Goal: Information Seeking & Learning: Learn about a topic

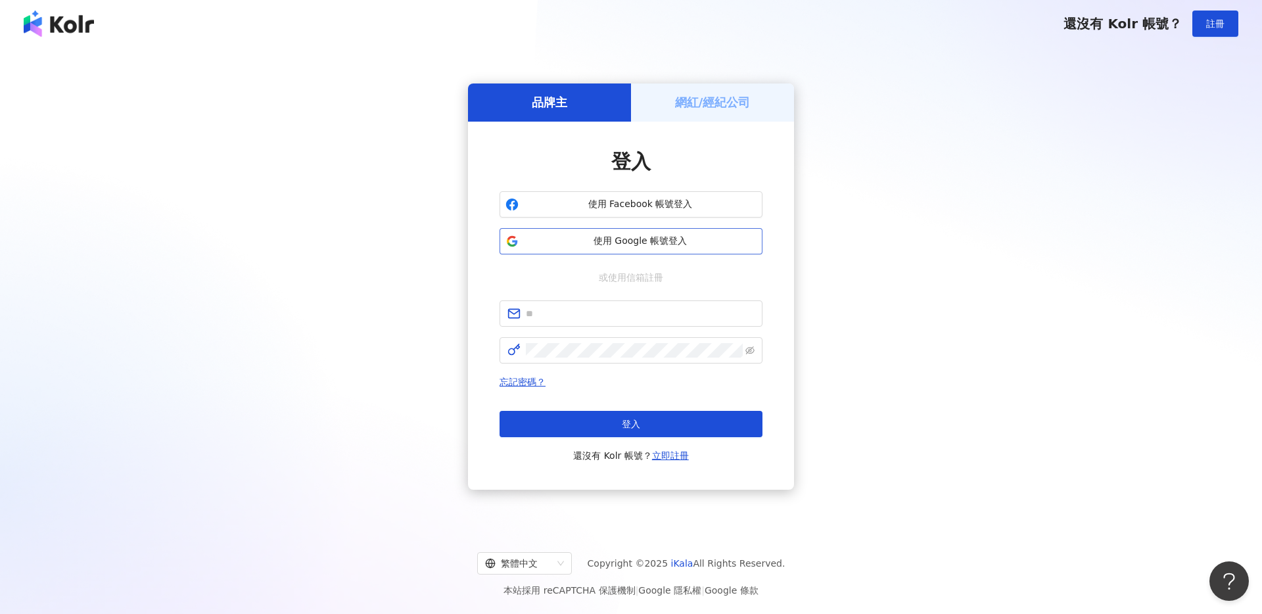
click at [662, 239] on span "使用 Google 帳號登入" at bounding box center [640, 241] width 233 height 13
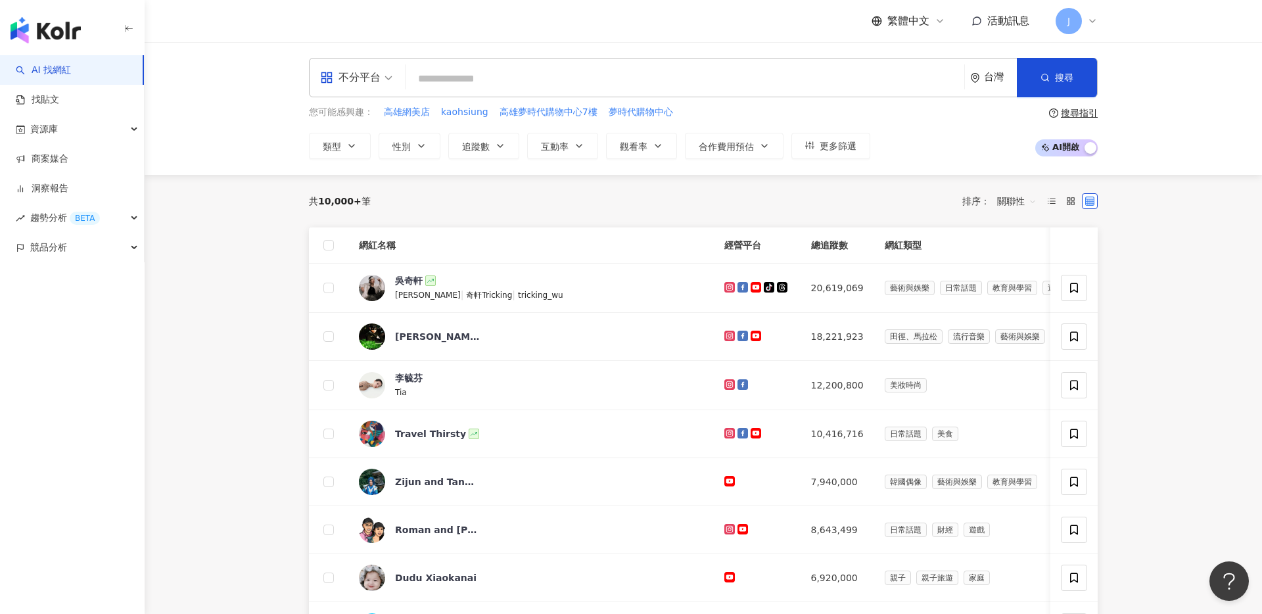
click at [580, 75] on input "search" at bounding box center [685, 78] width 548 height 25
paste input "**********"
type input "**********"
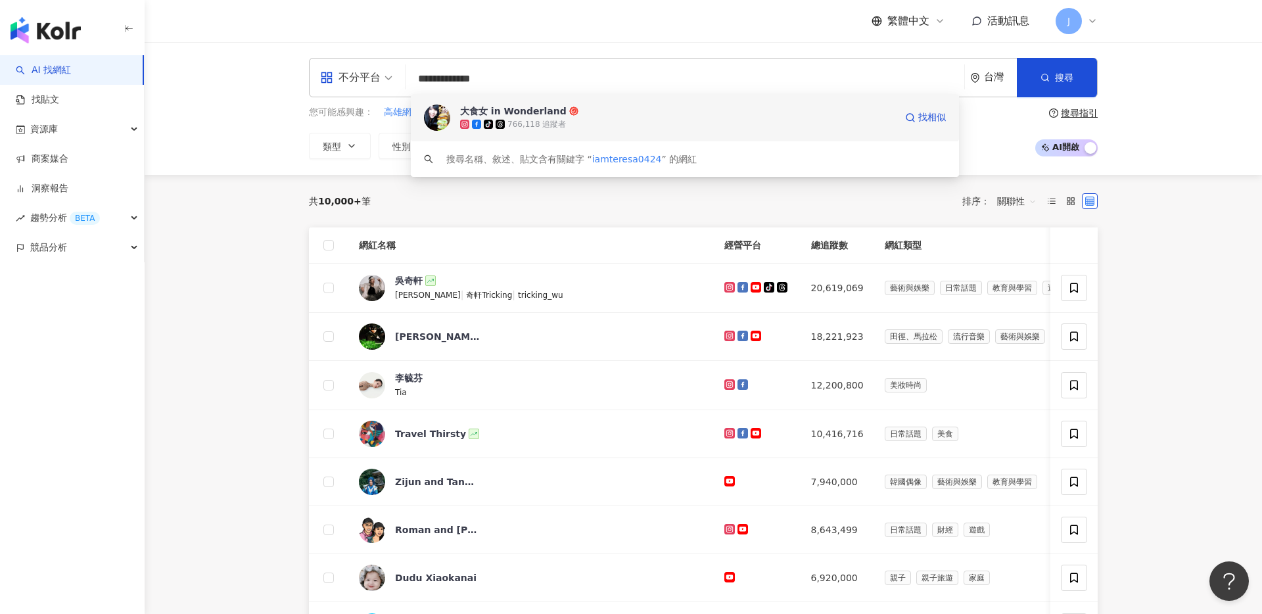
click at [615, 119] on div "tiktok-icon 766,118 追蹤者" at bounding box center [677, 124] width 435 height 13
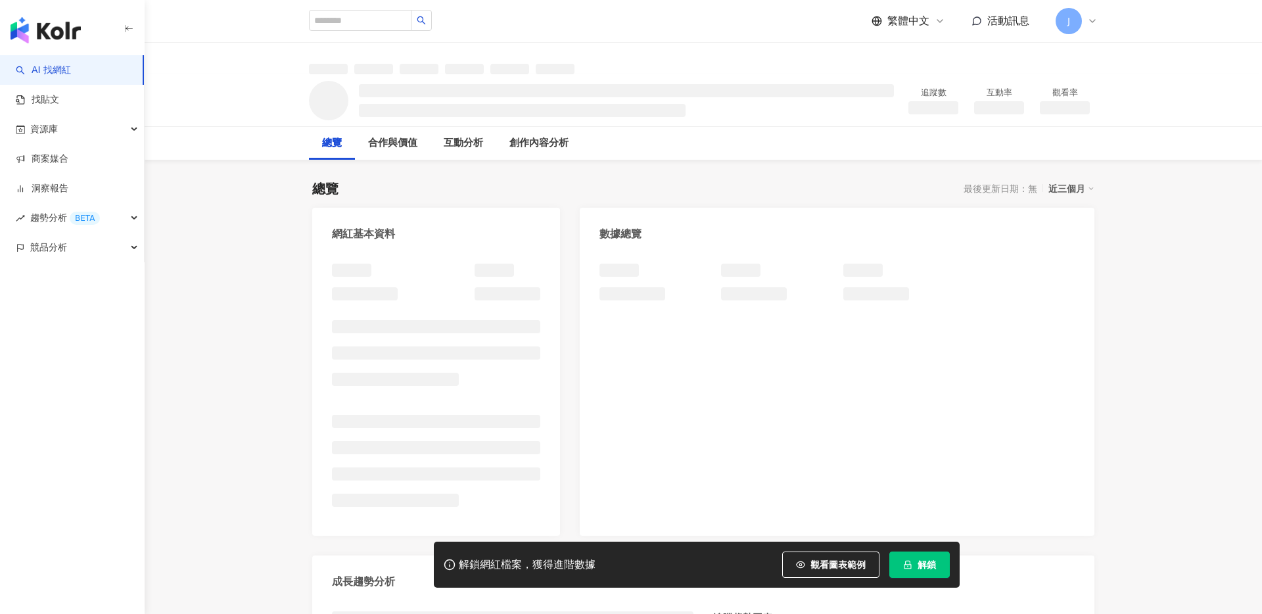
scroll to position [6, 0]
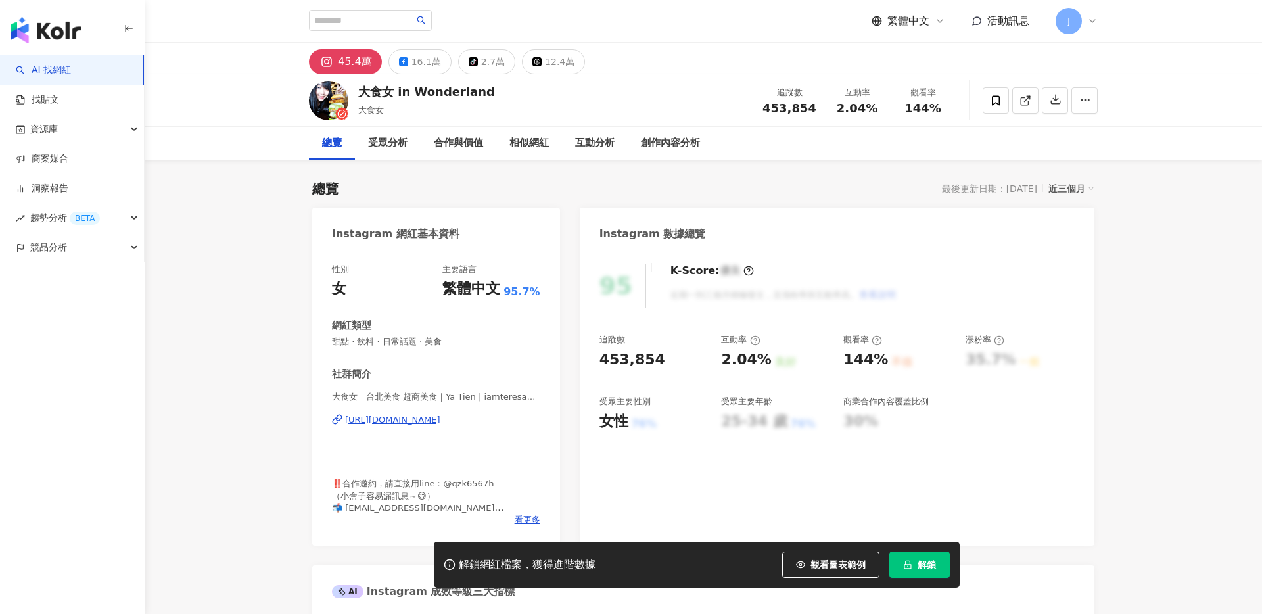
click at [928, 561] on span "解鎖" at bounding box center [926, 564] width 18 height 11
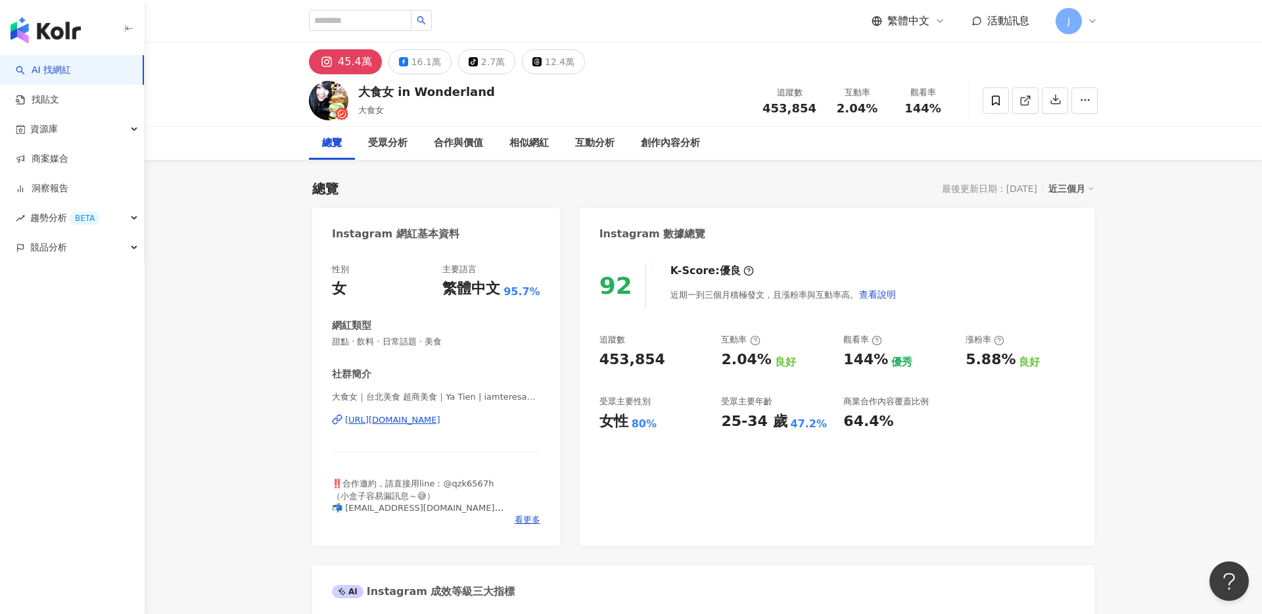
click at [846, 436] on div "92 K-Score : 優良 近期一到三個月積極發文，且漲粉率與互動率高。 查看說明 追蹤數 453,854 互動率 2.04% 良好 觀看率 144% 優…" at bounding box center [837, 397] width 515 height 295
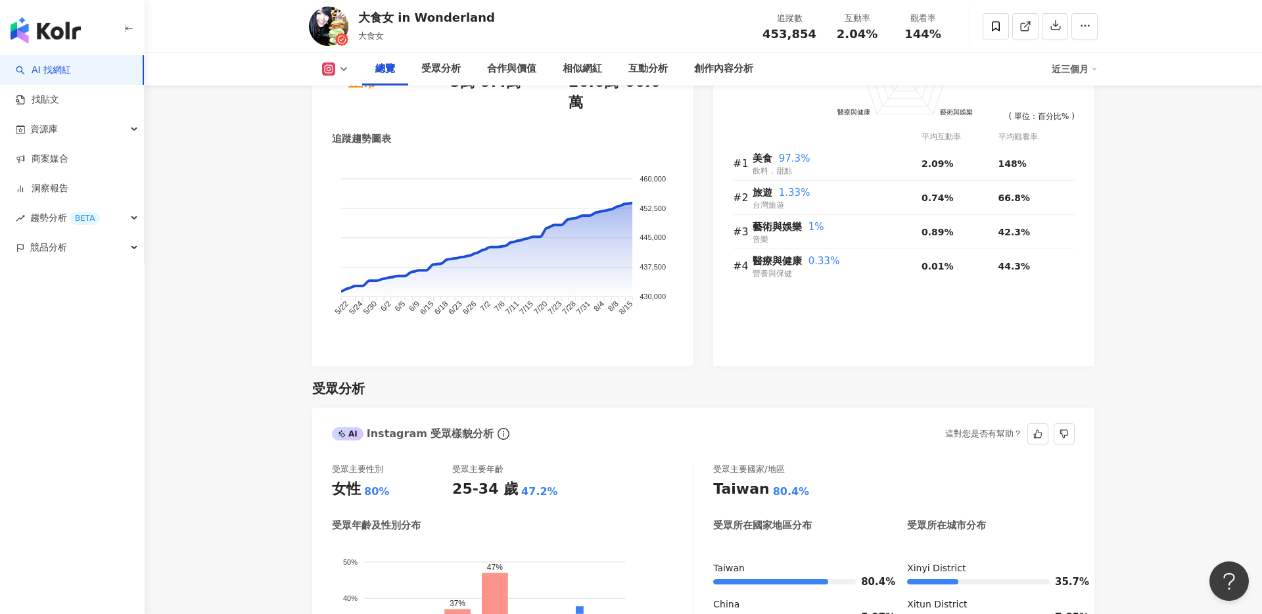
scroll to position [1070, 0]
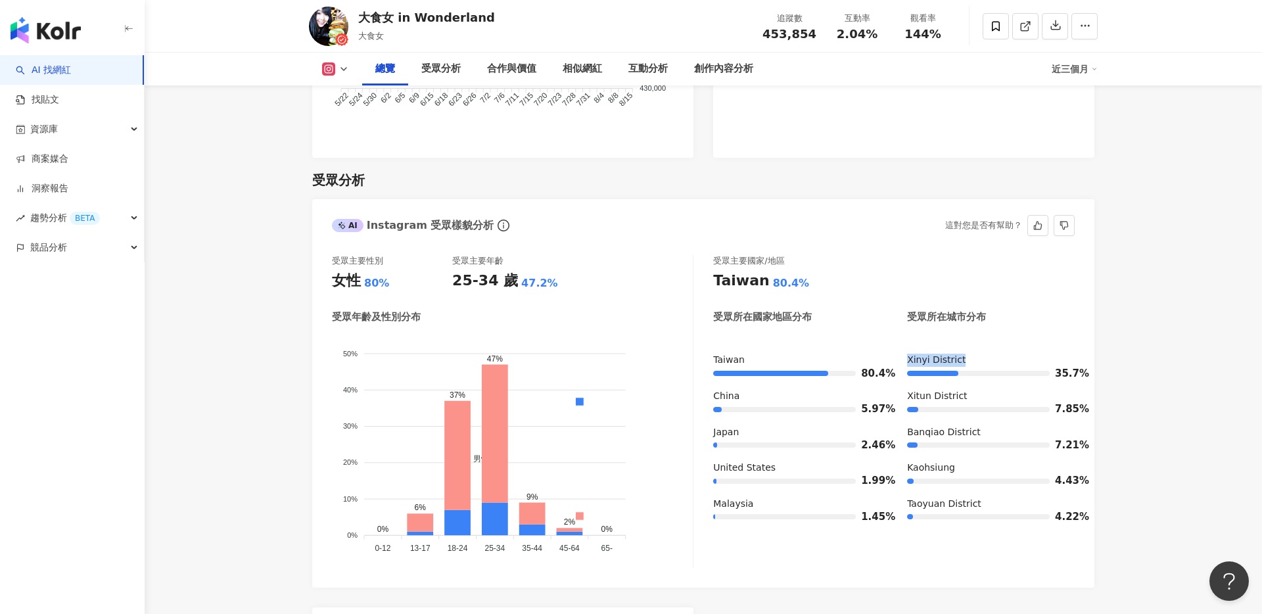
drag, startPoint x: 899, startPoint y: 336, endPoint x: 966, endPoint y: 335, distance: 67.0
click at [966, 354] on div "Taiwan 80.4% China 5.97% Japan 2.46% United States 1.99% Malaysia 1.45% Xinyi D…" at bounding box center [893, 443] width 361 height 179
copy div "Xinyi District"
drag, startPoint x: 973, startPoint y: 373, endPoint x: 901, endPoint y: 371, distance: 71.6
click at [898, 371] on div "Taiwan 80.4% China 5.97% Japan 2.46% United States 1.99% Malaysia 1.45% Xinyi D…" at bounding box center [893, 443] width 361 height 179
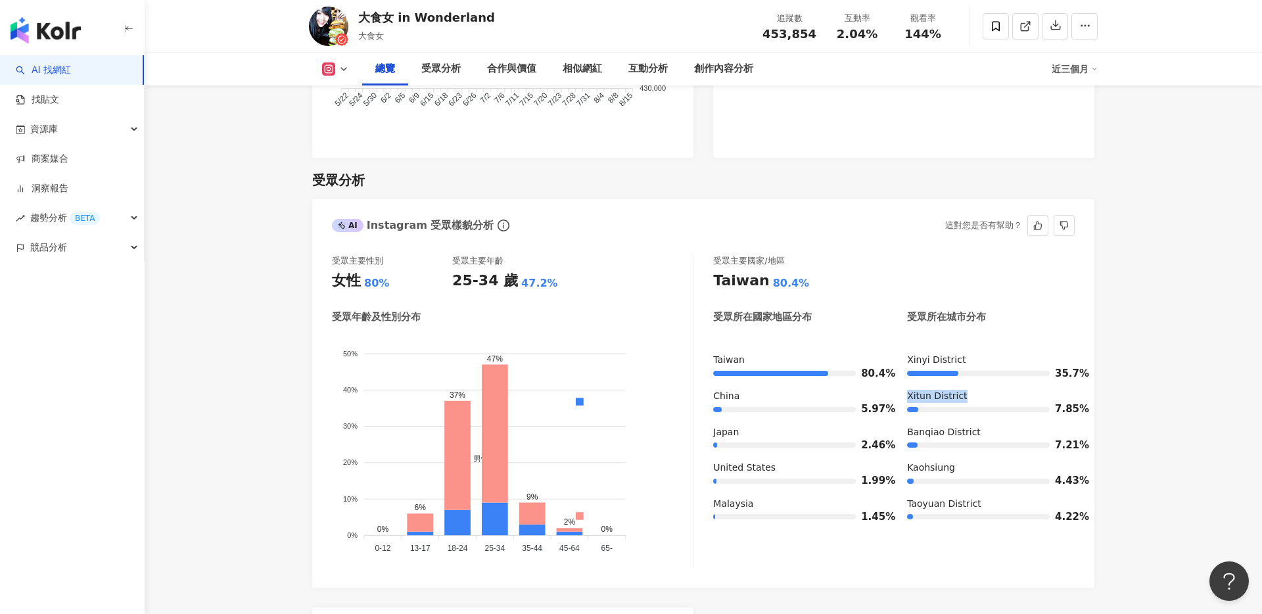
click at [911, 390] on div "Xitun District" at bounding box center [991, 396] width 168 height 13
drag, startPoint x: 929, startPoint y: 373, endPoint x: 968, endPoint y: 373, distance: 39.4
click at [968, 390] on div "Xitun District" at bounding box center [991, 396] width 168 height 13
drag, startPoint x: 990, startPoint y: 411, endPoint x: 965, endPoint y: 412, distance: 24.3
click at [965, 426] on div "Banqiao District" at bounding box center [991, 432] width 168 height 13
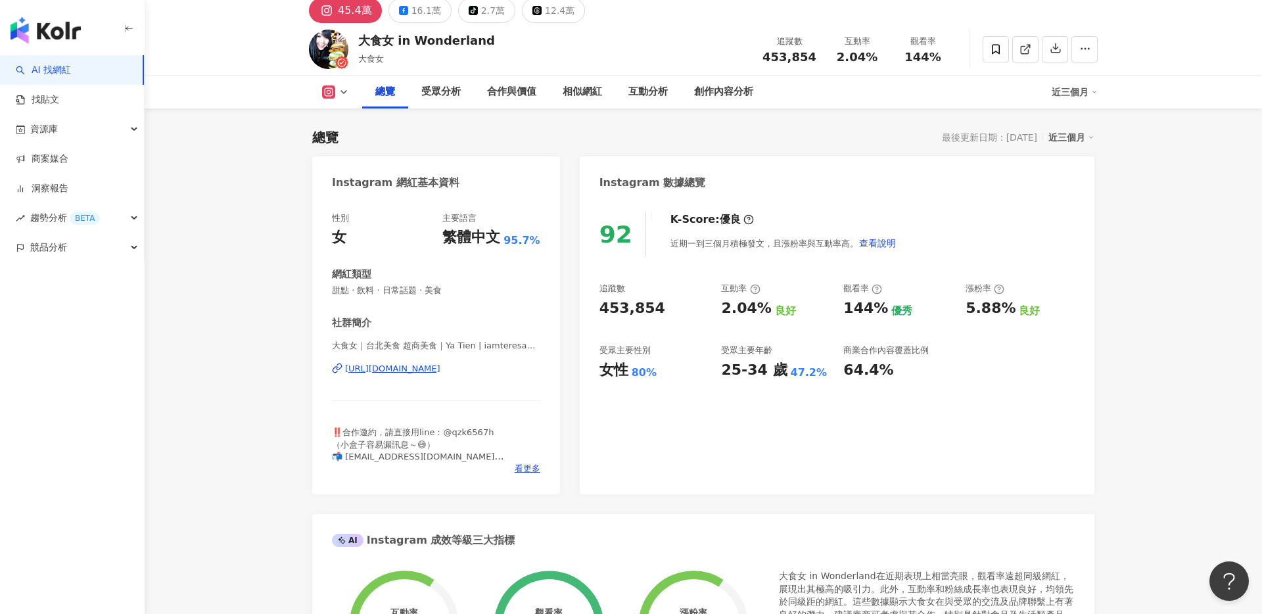
scroll to position [0, 0]
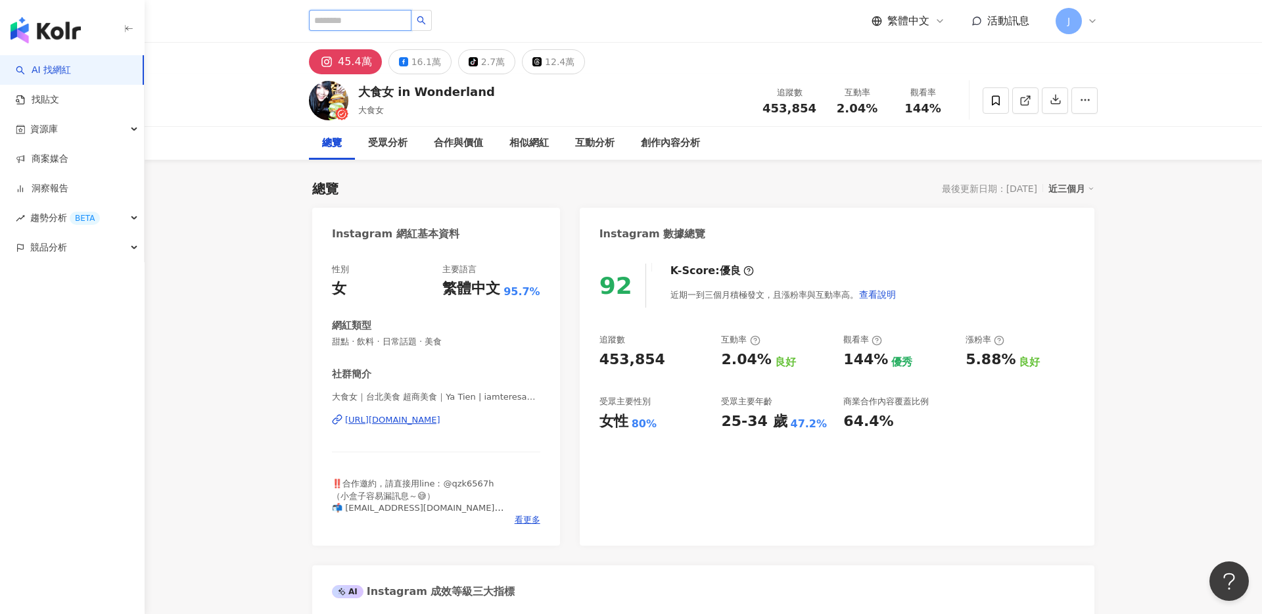
click at [364, 22] on input "search" at bounding box center [360, 20] width 103 height 21
drag, startPoint x: 371, startPoint y: 20, endPoint x: 399, endPoint y: 20, distance: 27.6
click at [371, 21] on input "search" at bounding box center [360, 20] width 103 height 21
paste input "*********"
type input "*********"
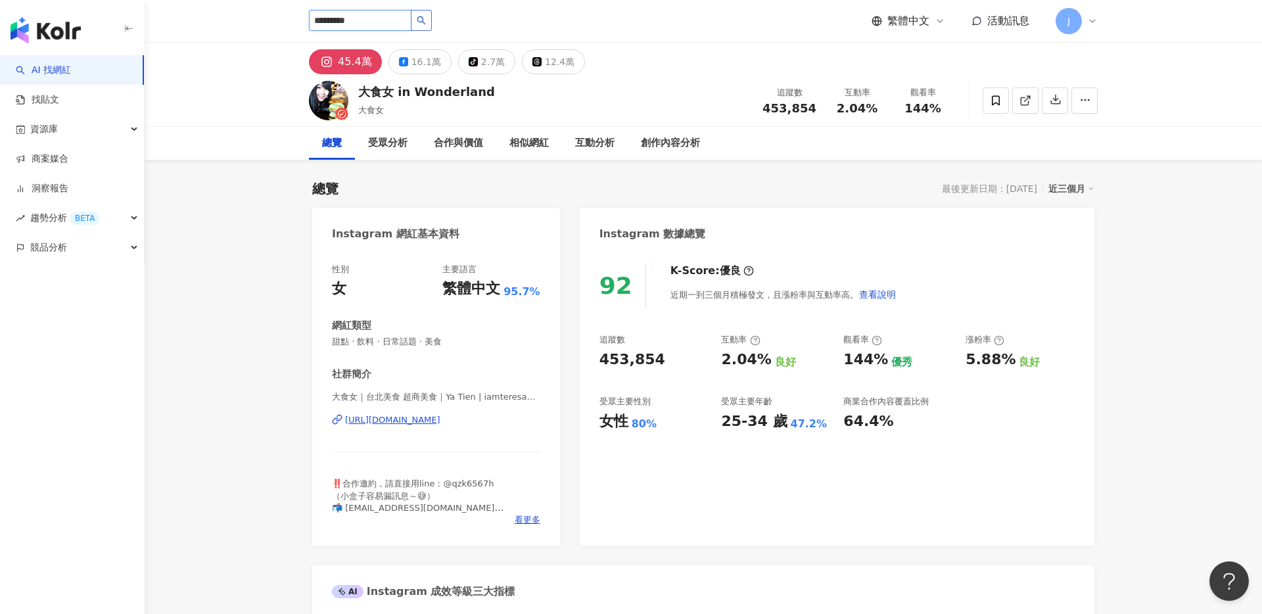
click at [419, 20] on icon "search" at bounding box center [421, 20] width 9 height 9
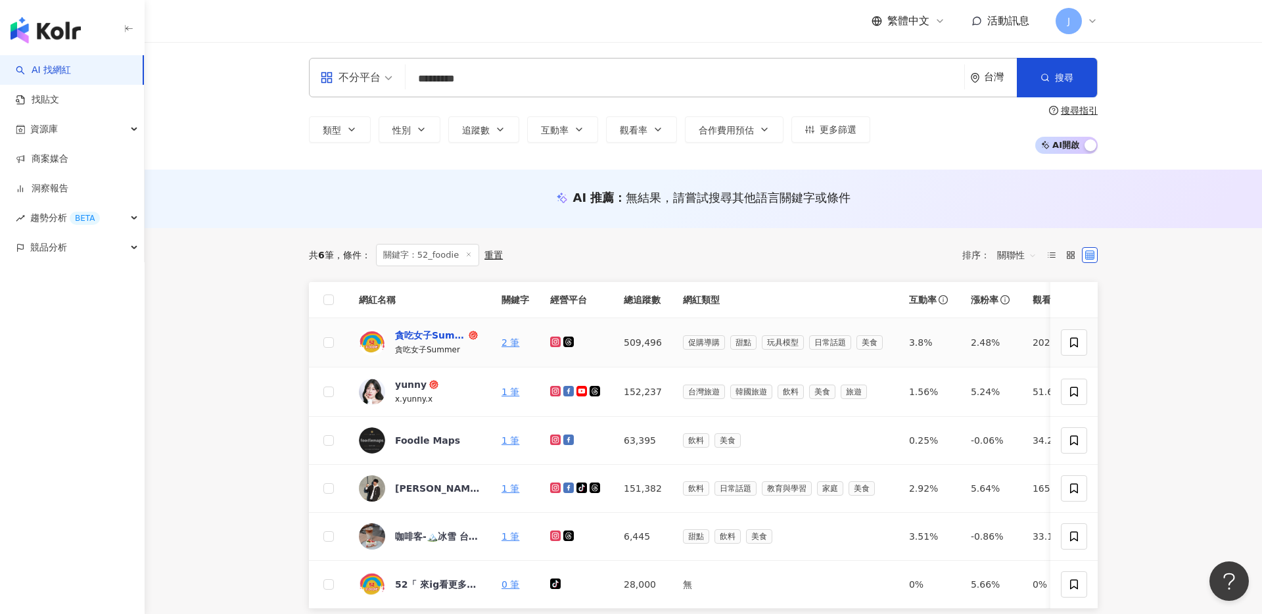
click at [424, 337] on div "貪吃女子Summer? 我 餓 ?????? ／ 台北 美食 旅遊 餐廳" at bounding box center [430, 335] width 71 height 13
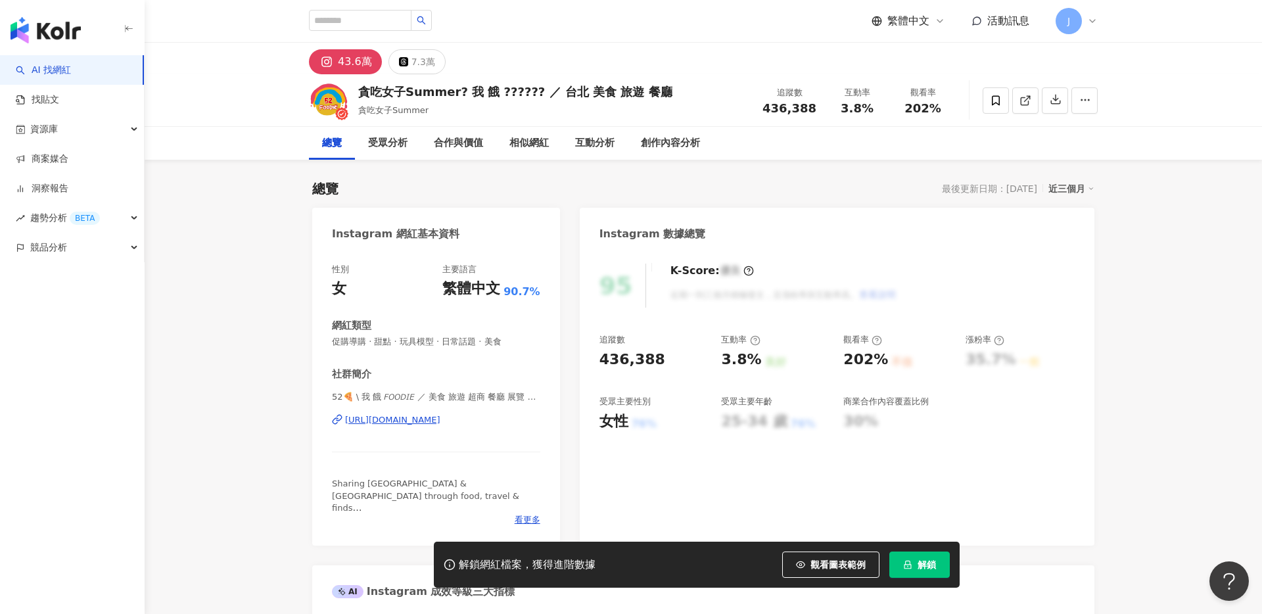
click at [927, 564] on span "解鎖" at bounding box center [926, 564] width 18 height 11
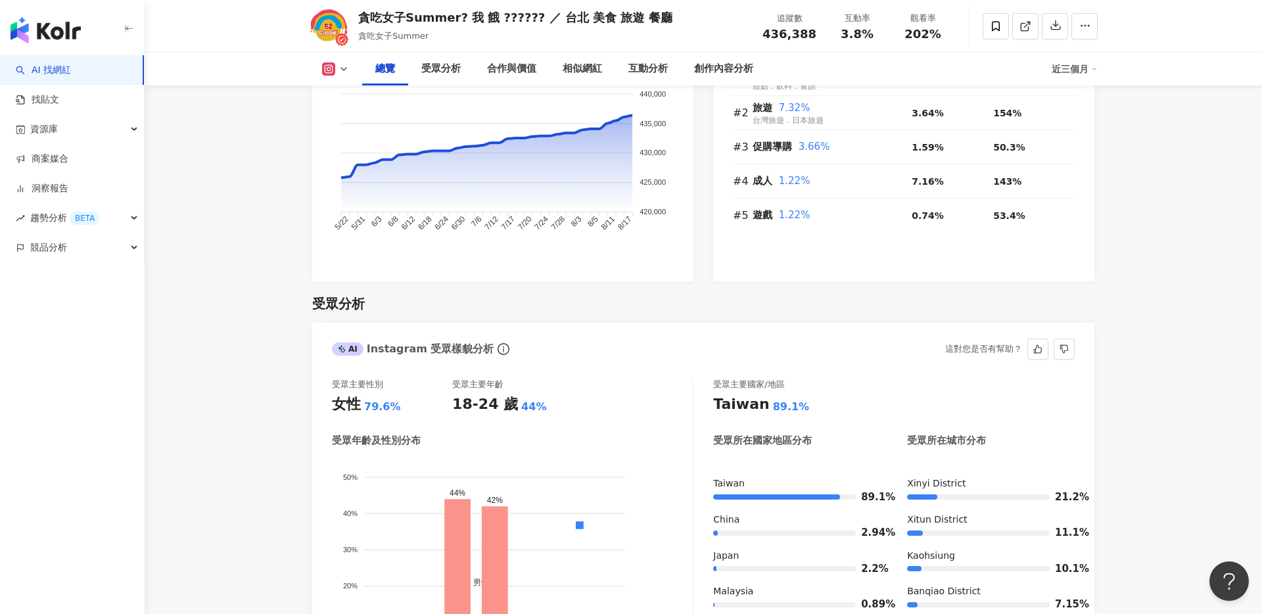
scroll to position [1044, 0]
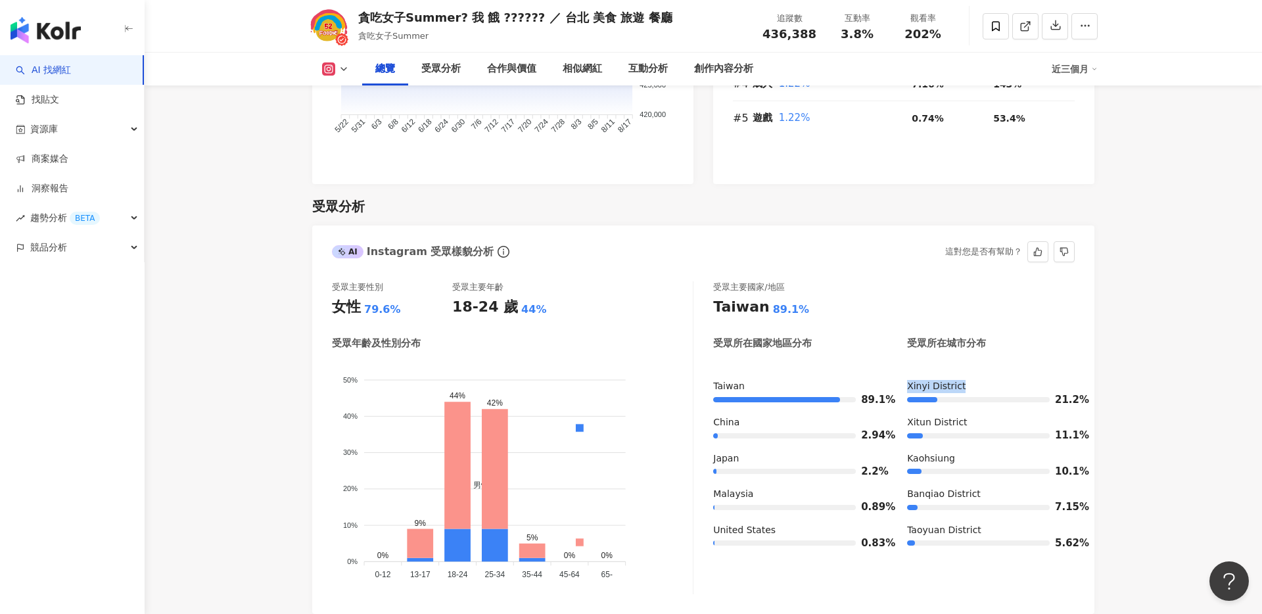
drag, startPoint x: 900, startPoint y: 364, endPoint x: 965, endPoint y: 365, distance: 64.4
click at [965, 380] on div "Taiwan 89.1% [GEOGRAPHIC_DATA] 2.94% [GEOGRAPHIC_DATA] 2.2% [GEOGRAPHIC_DATA] 0…" at bounding box center [893, 469] width 361 height 179
copy div "Xinyi District"
drag, startPoint x: 981, startPoint y: 405, endPoint x: 898, endPoint y: 405, distance: 82.8
click at [898, 405] on div "Taiwan 89.1% [GEOGRAPHIC_DATA] 2.94% [GEOGRAPHIC_DATA] 2.2% [GEOGRAPHIC_DATA] 0…" at bounding box center [893, 469] width 361 height 179
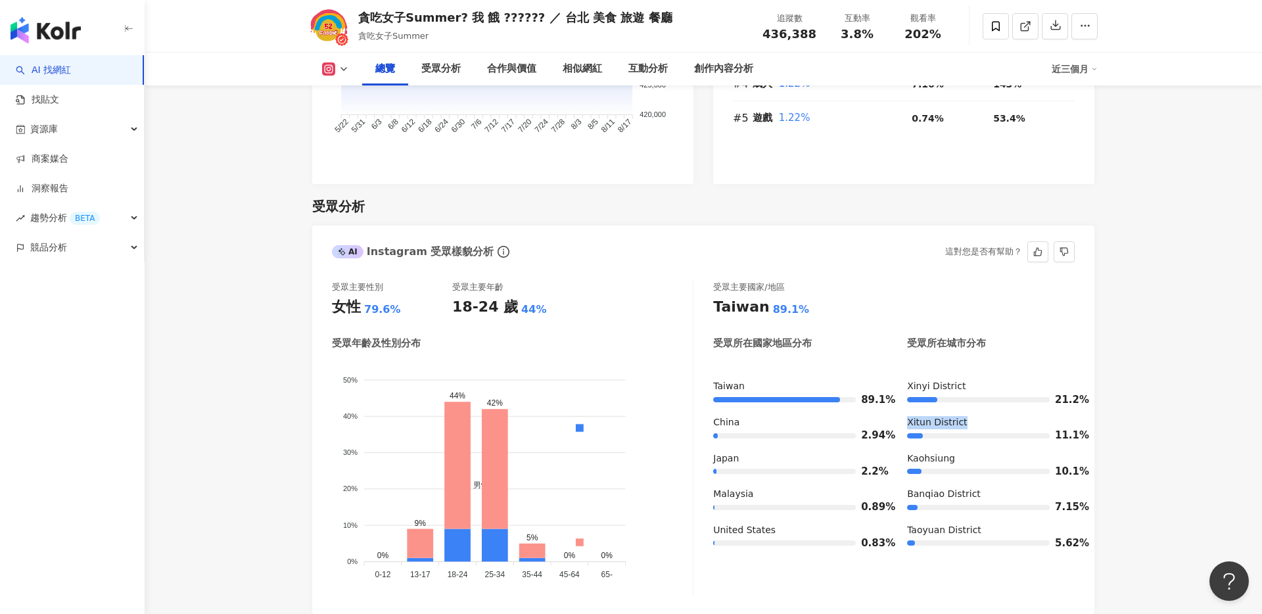
copy div "Xitun District"
click at [963, 452] on div "Kaohsiung" at bounding box center [991, 458] width 168 height 13
click at [945, 452] on div "Kaohsiung" at bounding box center [991, 458] width 168 height 13
click at [983, 465] on div "10.1%" at bounding box center [991, 471] width 168 height 13
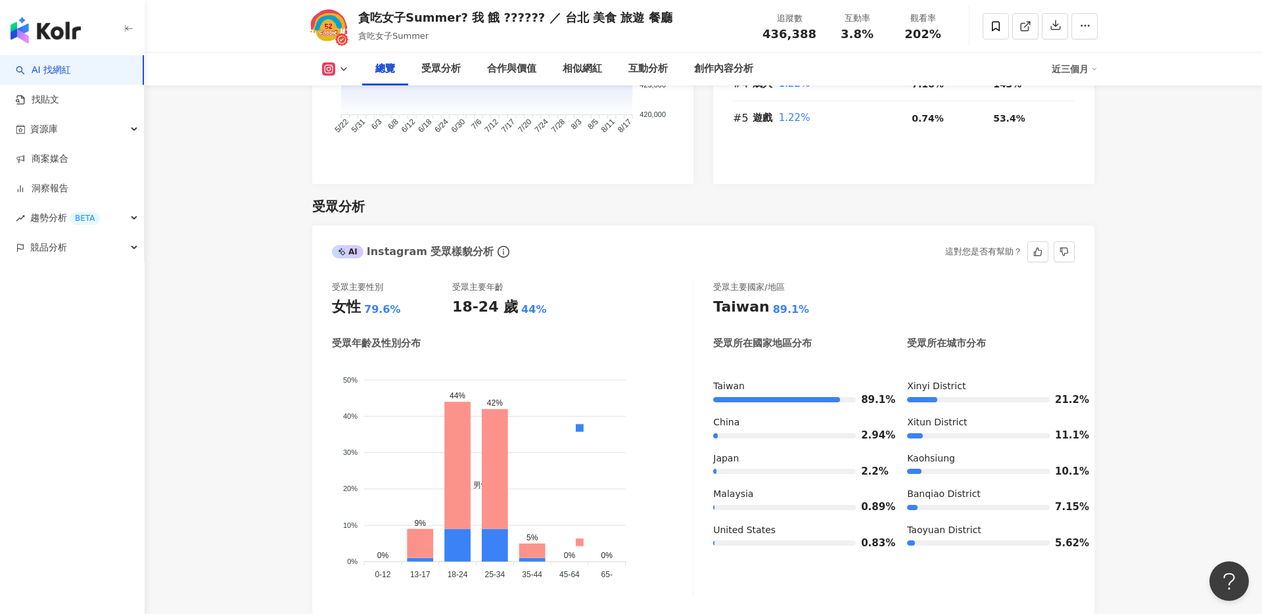
click at [1036, 340] on div "受眾主要國家/地區 [GEOGRAPHIC_DATA] 89.1% 受眾所在國家地區分布 受眾所在城市分布 [GEOGRAPHIC_DATA] 89.1% […" at bounding box center [893, 437] width 361 height 313
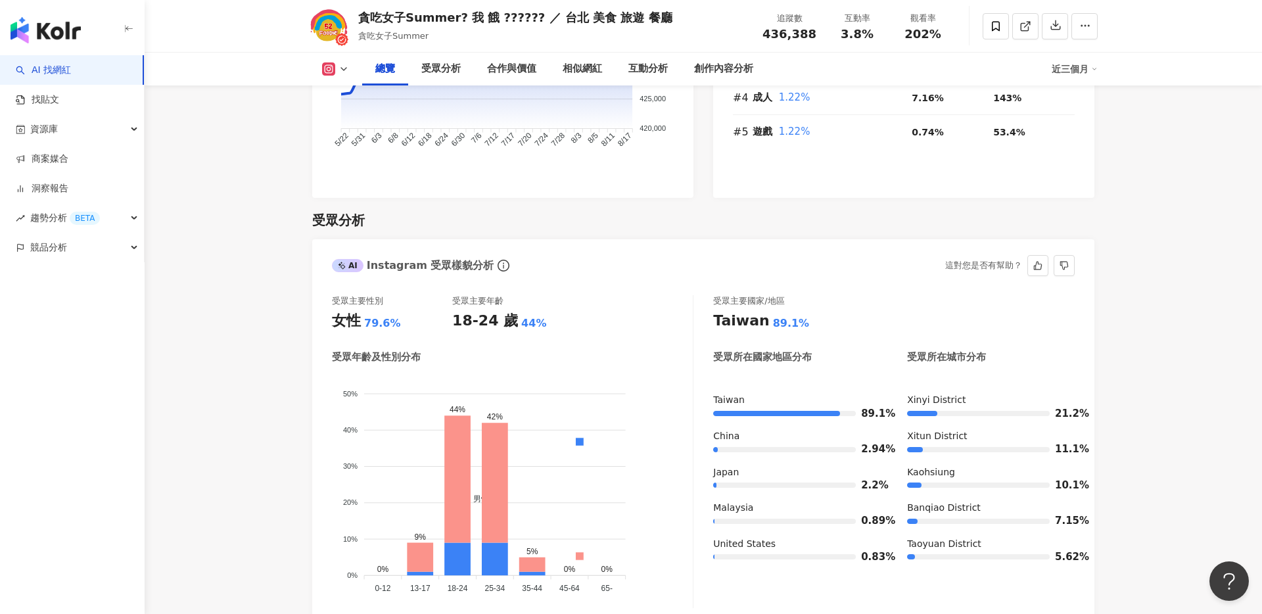
scroll to position [1032, 0]
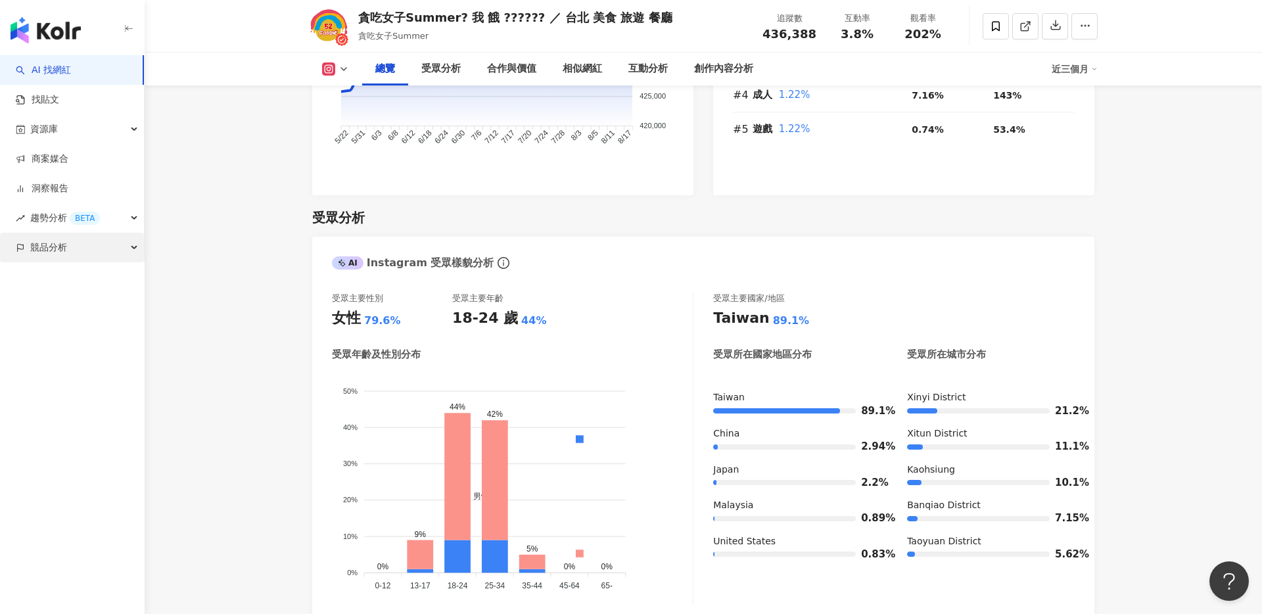
click at [19, 243] on icon "button" at bounding box center [20, 247] width 9 height 9
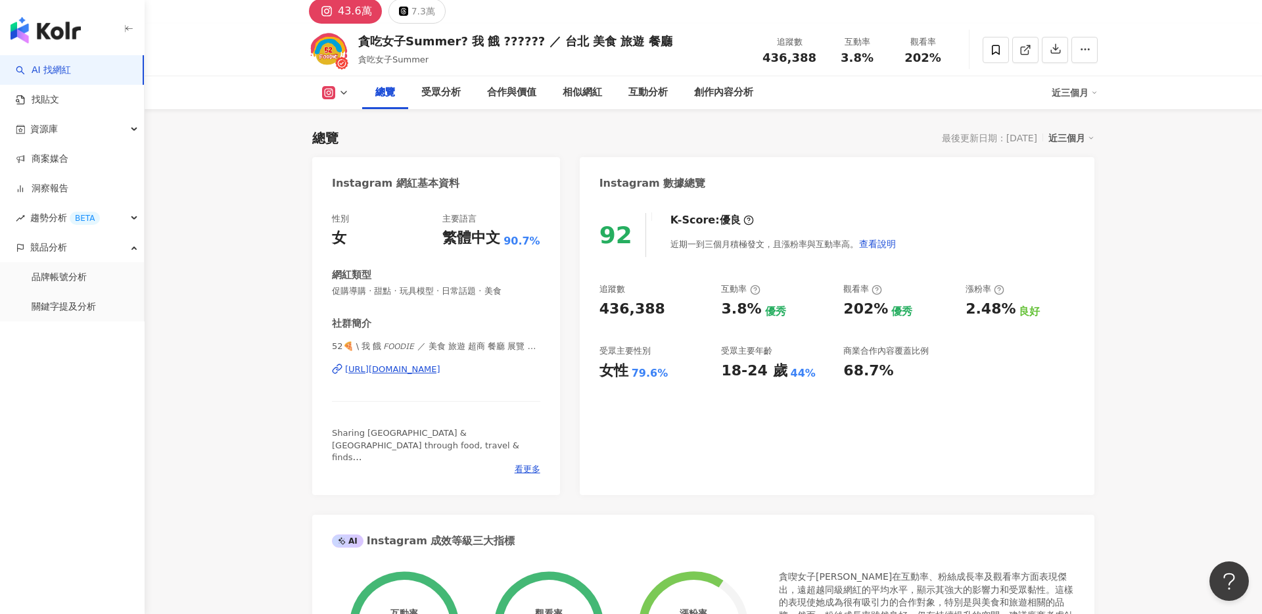
scroll to position [0, 0]
